Goal: Task Accomplishment & Management: Manage account settings

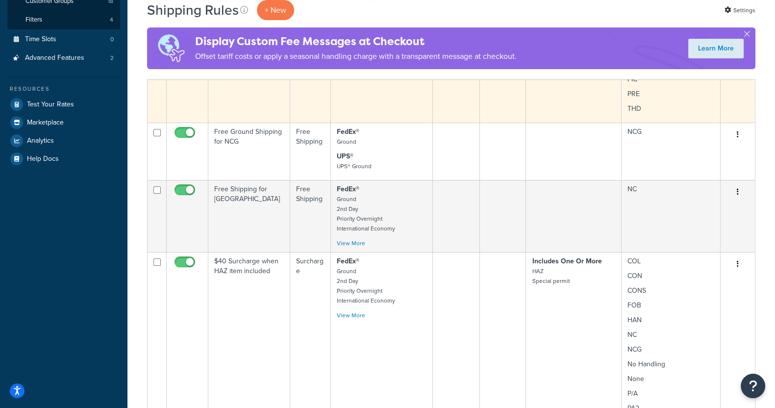
scroll to position [256, 0]
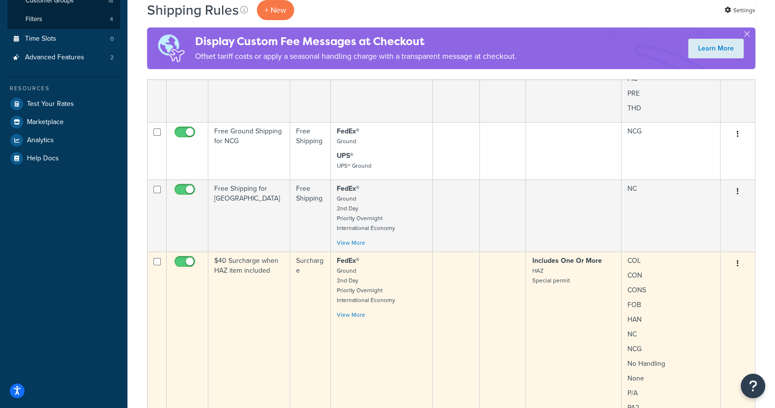
click at [263, 266] on td "$40 Surcharge when HAZ item included" at bounding box center [249, 365] width 82 height 229
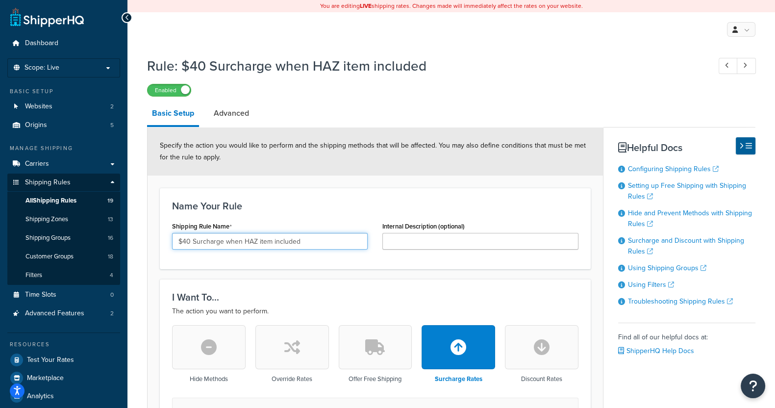
drag, startPoint x: 311, startPoint y: 241, endPoint x: 150, endPoint y: 232, distance: 162.0
